Goal: Check status: Check status

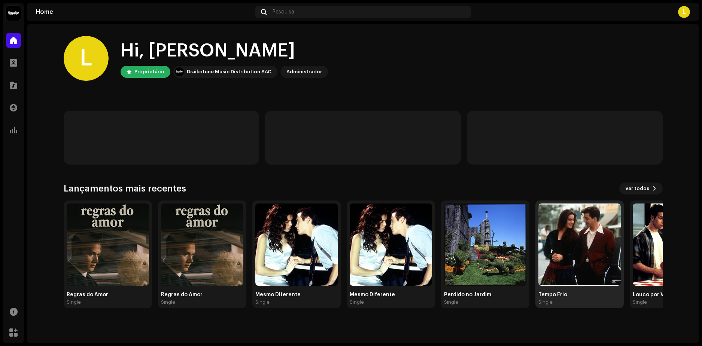
click at [579, 243] on img at bounding box center [579, 245] width 82 height 82
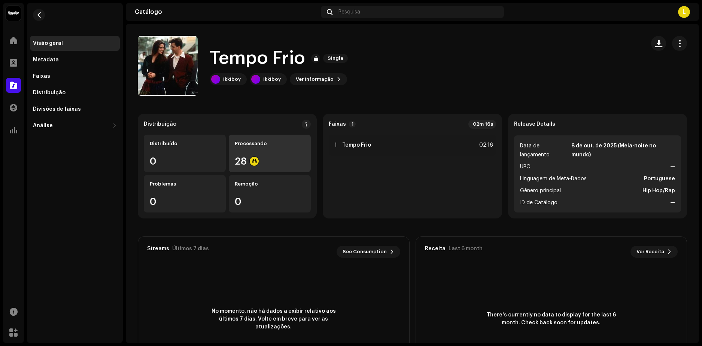
click at [248, 151] on div "Processando 28" at bounding box center [270, 153] width 82 height 37
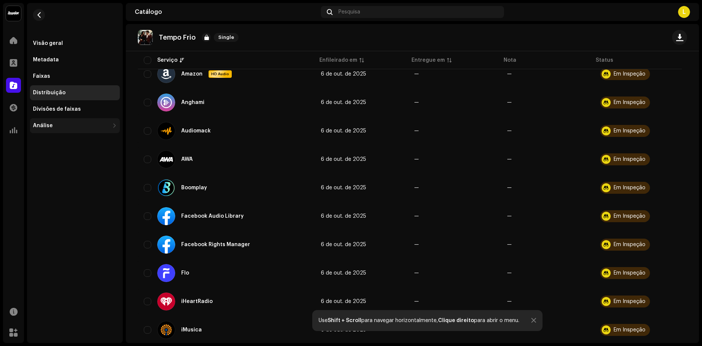
scroll to position [37, 0]
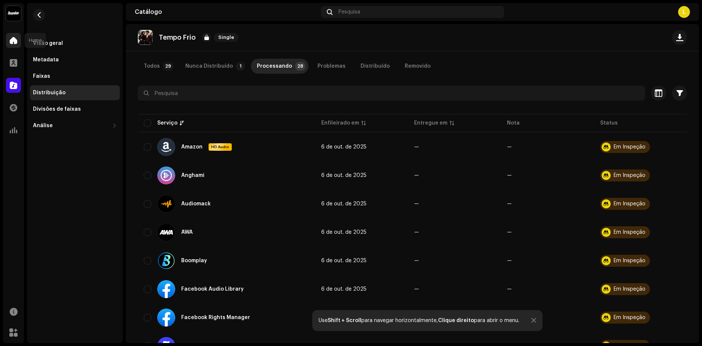
click at [16, 42] on span at bounding box center [13, 40] width 7 height 6
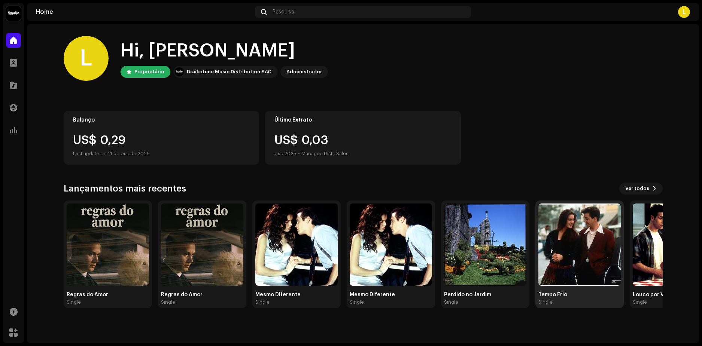
click at [576, 241] on img at bounding box center [579, 245] width 82 height 82
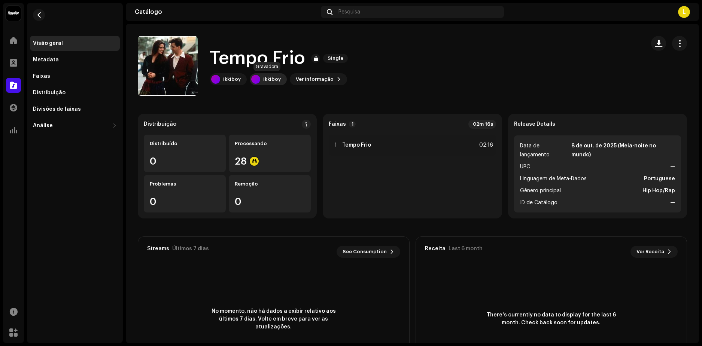
click at [266, 77] on div "ikkiboy" at bounding box center [272, 79] width 18 height 6
click at [316, 82] on span "Ver informação" at bounding box center [315, 79] width 38 height 15
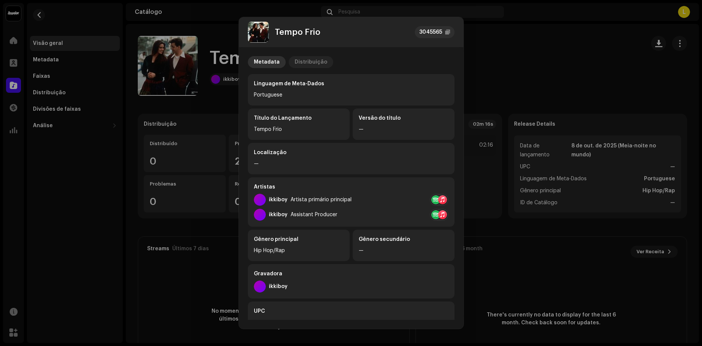
click at [307, 58] on div "Distribuição" at bounding box center [310, 62] width 33 height 12
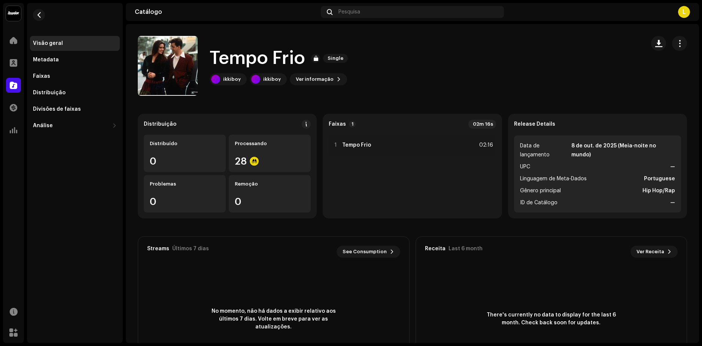
click at [554, 86] on div "Tempo Frio 3045565 Metadata Distribuição Data de lançamento 8 de out. de 2025 (…" at bounding box center [351, 173] width 702 height 346
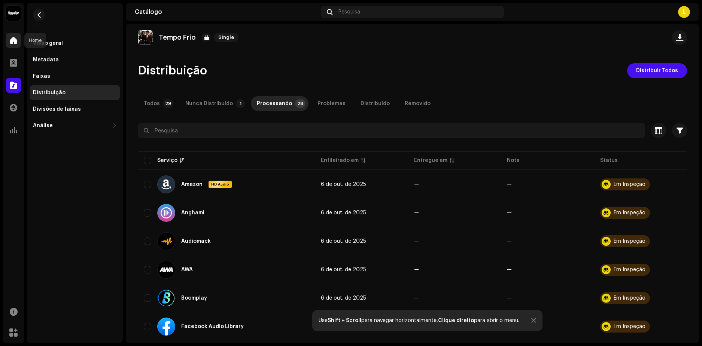
click at [13, 40] on span at bounding box center [13, 40] width 7 height 6
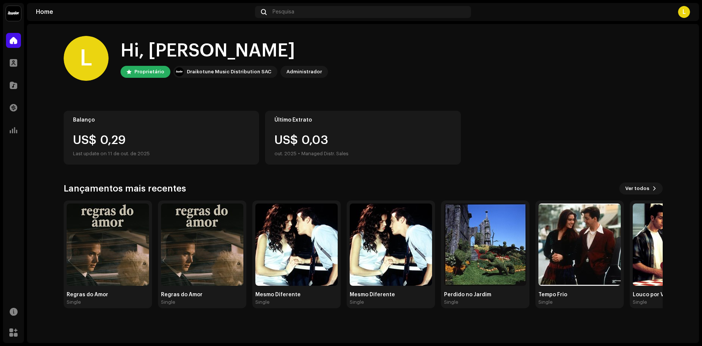
click at [684, 12] on div "L" at bounding box center [684, 12] width 12 height 12
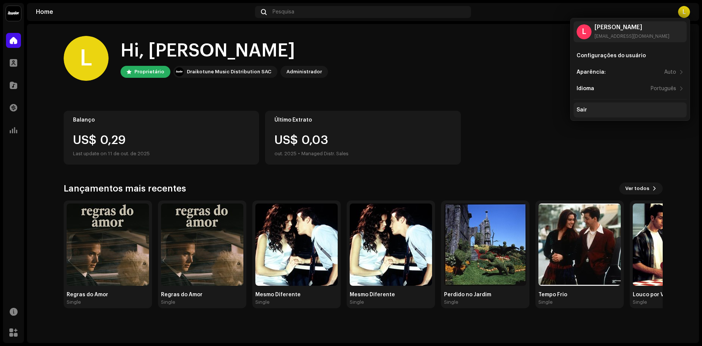
click at [585, 109] on div "Sair" at bounding box center [581, 110] width 10 height 6
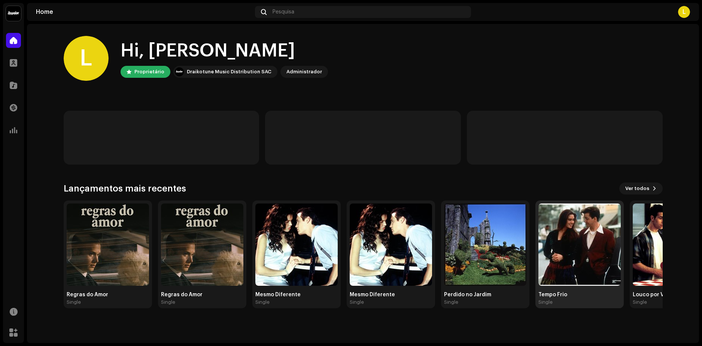
click at [589, 233] on img at bounding box center [579, 245] width 82 height 82
